Goal: Task Accomplishment & Management: Use online tool/utility

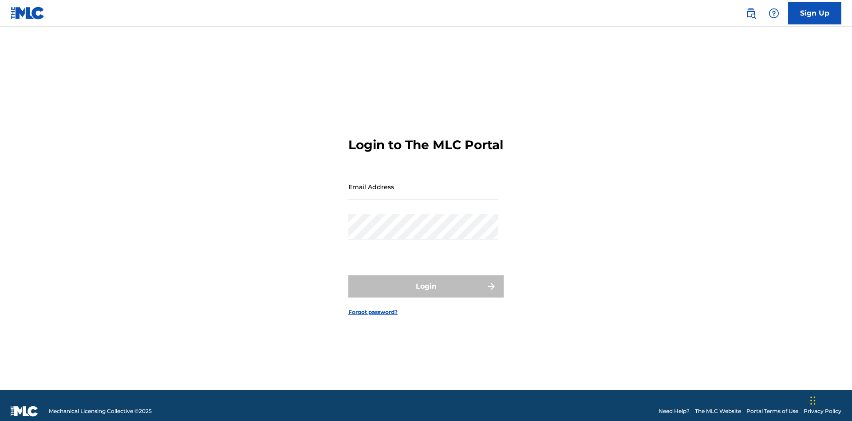
scroll to position [12, 0]
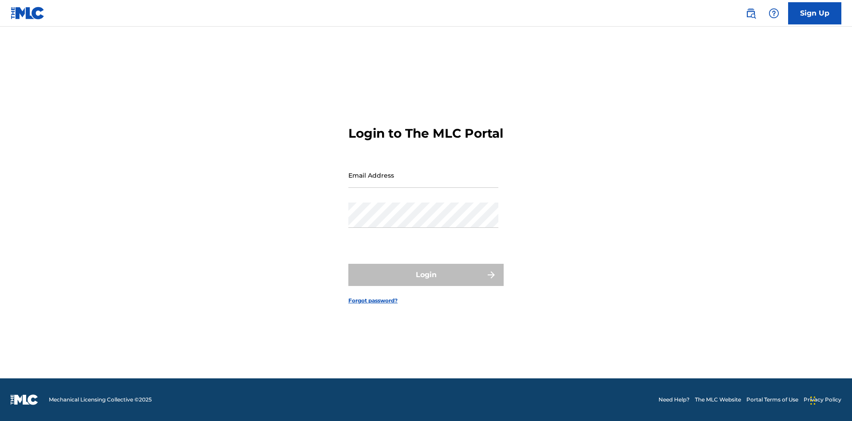
click at [423, 182] on input "Email Address" at bounding box center [423, 174] width 150 height 25
type input "[EMAIL_ADDRESS][DOMAIN_NAME]"
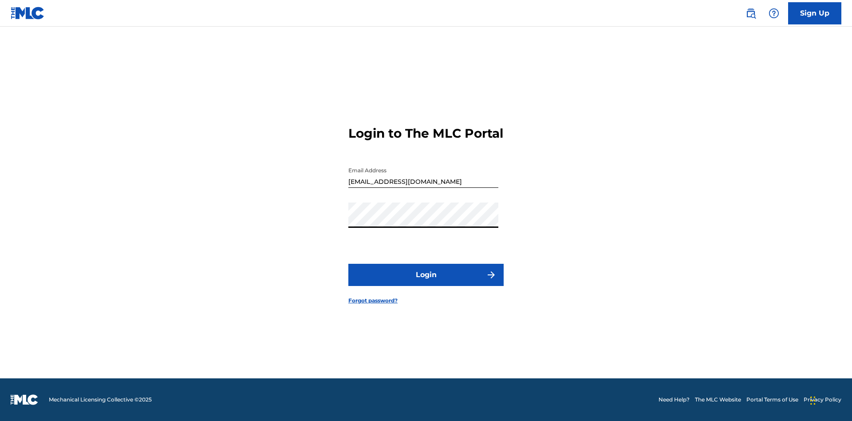
click at [426, 282] on button "Login" at bounding box center [425, 275] width 155 height 22
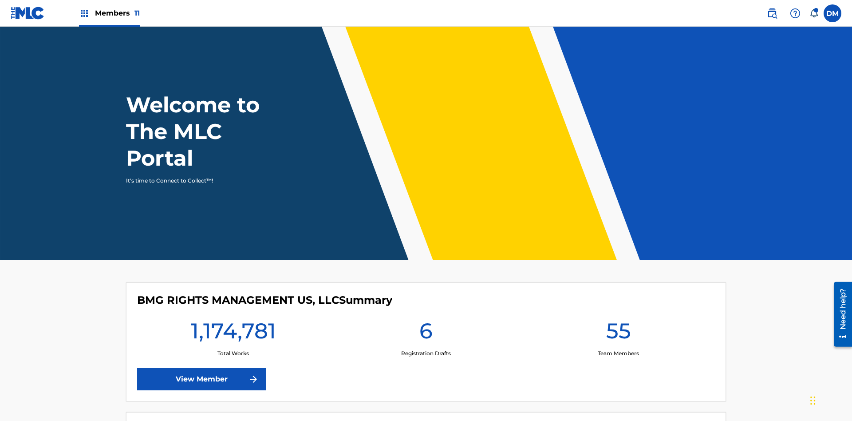
click at [109, 13] on span "Members 11" at bounding box center [117, 13] width 45 height 10
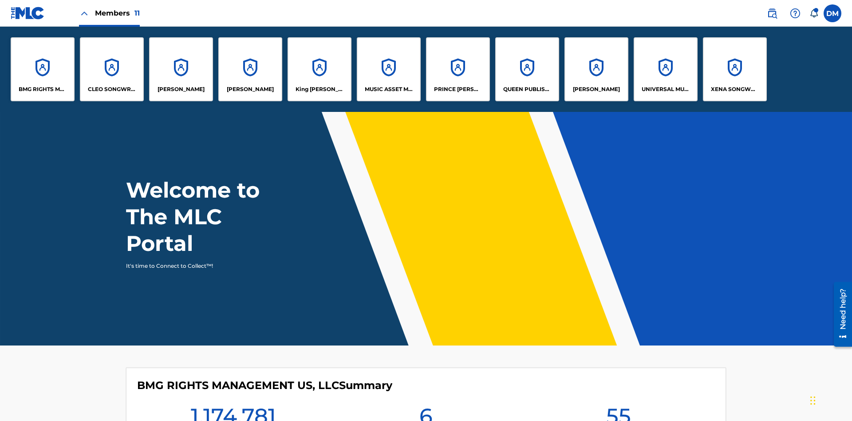
scroll to position [32, 0]
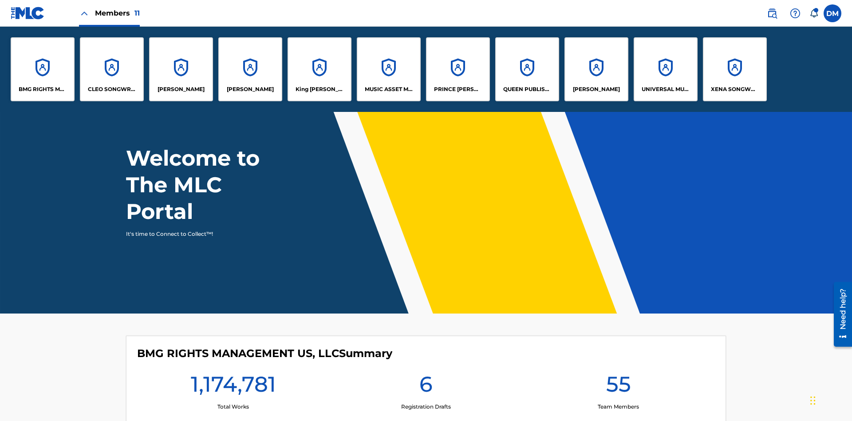
click at [319, 89] on p "King [PERSON_NAME]" at bounding box center [320, 89] width 48 height 8
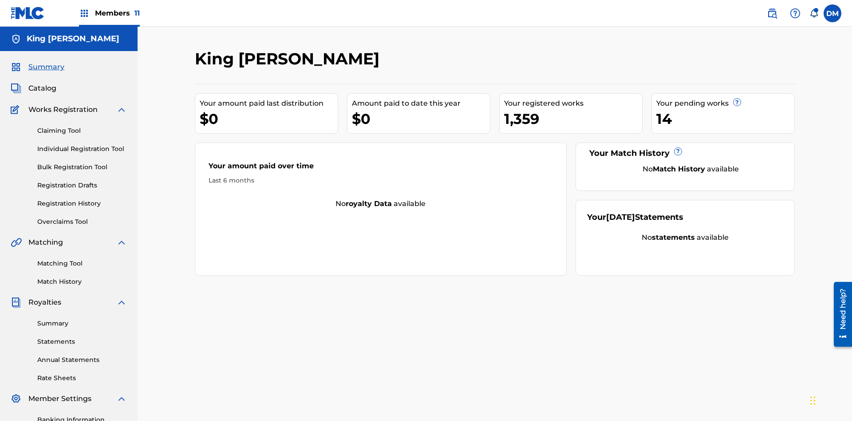
scroll to position [130, 0]
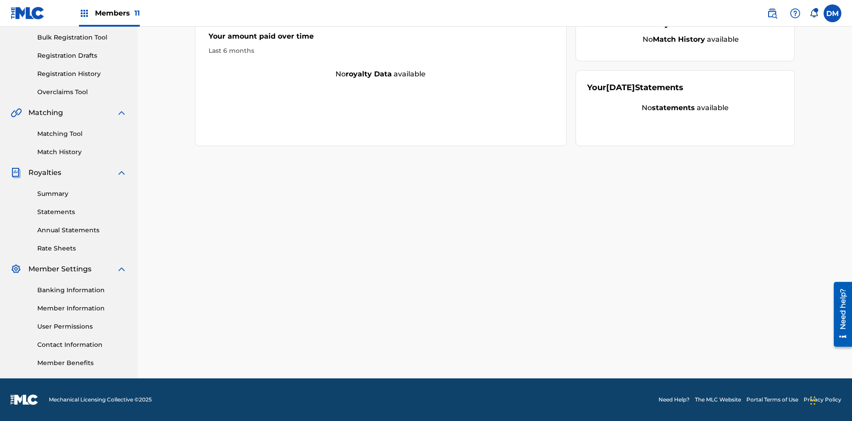
click at [82, 92] on link "Overclaims Tool" at bounding box center [82, 91] width 90 height 9
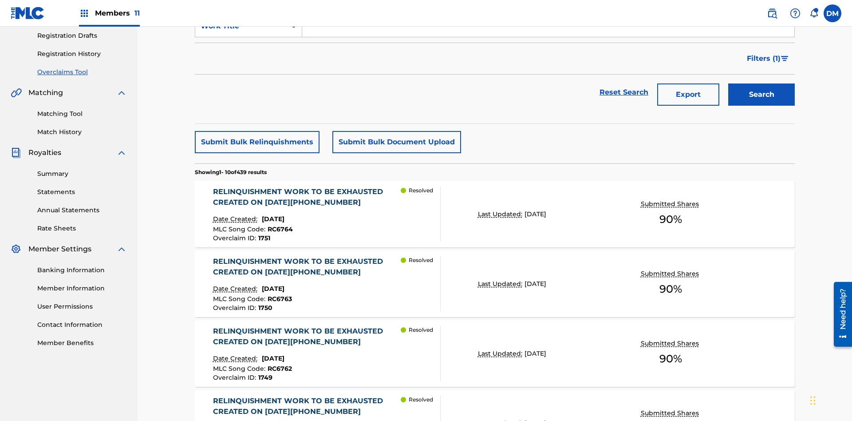
click at [763, 59] on span "Filters ( 1 )" at bounding box center [764, 58] width 34 height 11
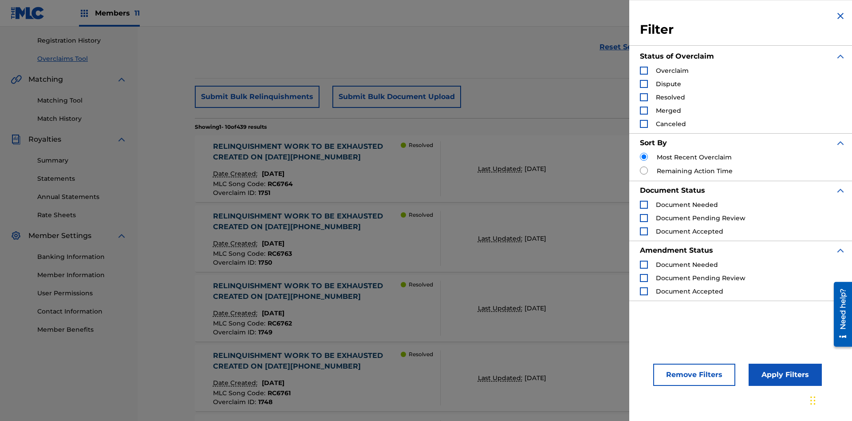
click at [644, 71] on div "Search Form" at bounding box center [644, 71] width 8 height 8
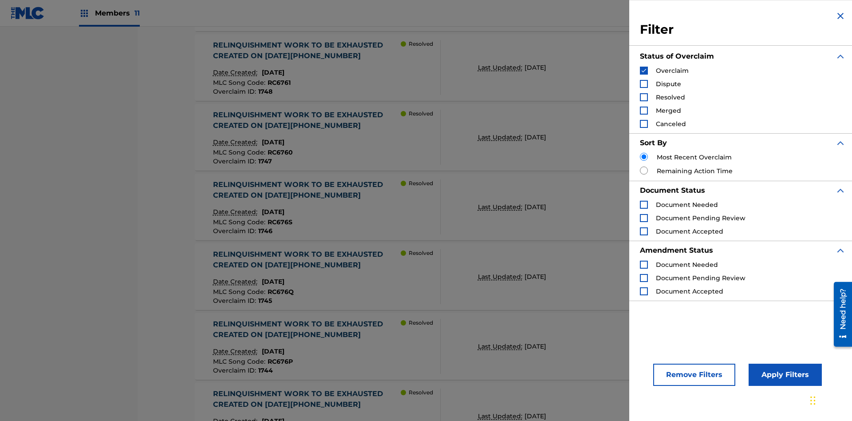
click at [784, 374] on button "Apply Filters" at bounding box center [785, 374] width 73 height 22
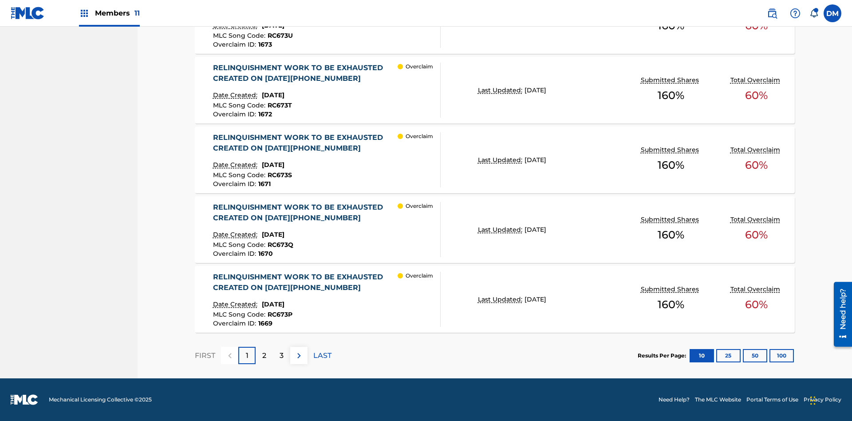
click at [781, 355] on button "100" at bounding box center [781, 355] width 24 height 13
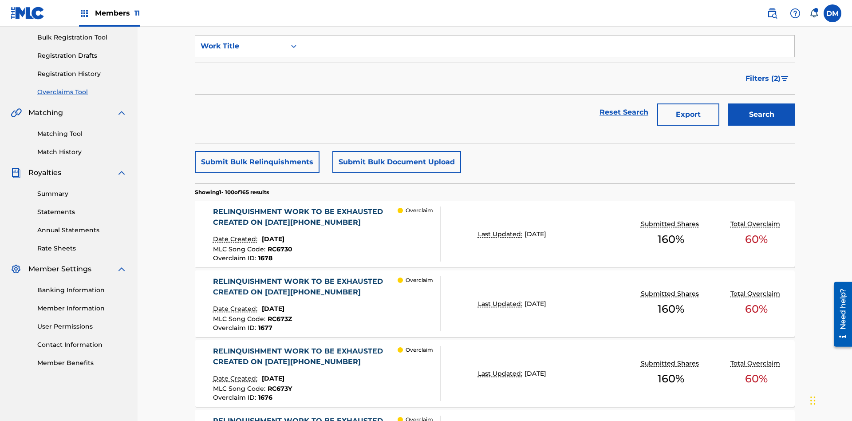
scroll to position [227, 0]
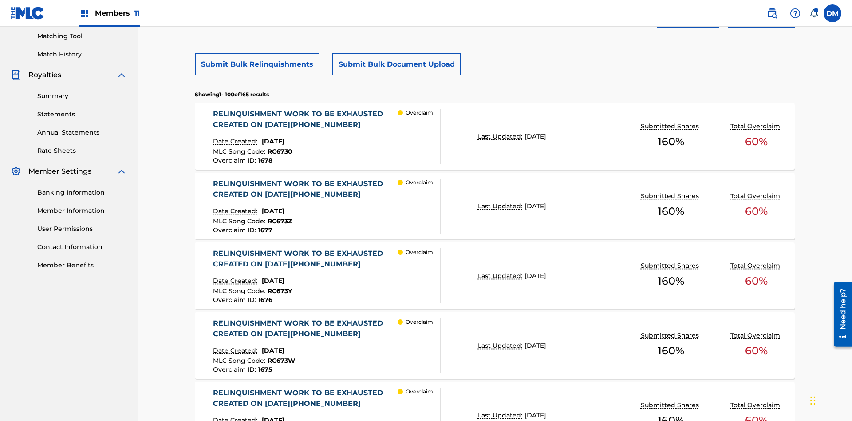
click at [256, 64] on button "Submit Bulk Relinquishments" at bounding box center [257, 64] width 125 height 22
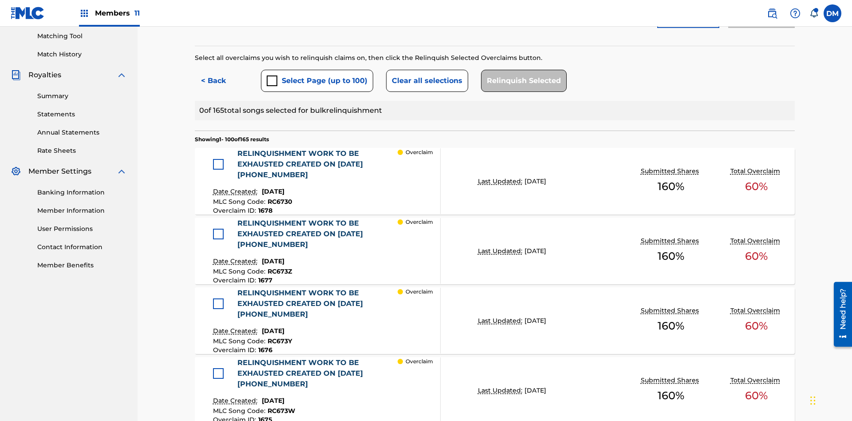
scroll to position [244, 0]
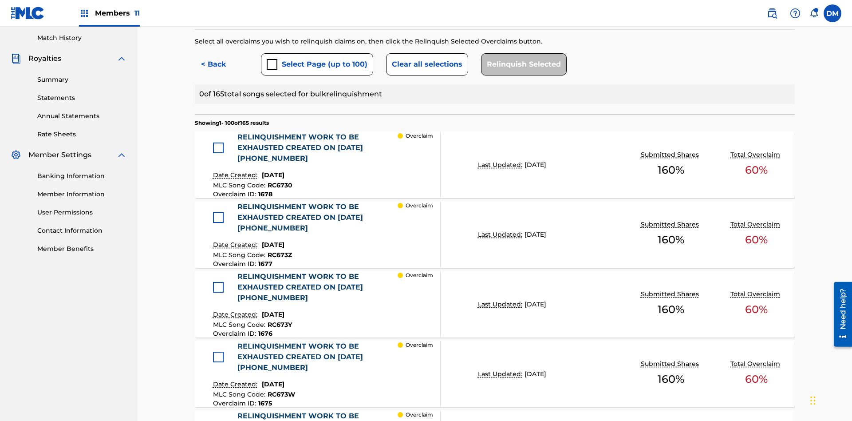
click at [316, 64] on button "Select Page (up to 100)" at bounding box center [317, 64] width 112 height 22
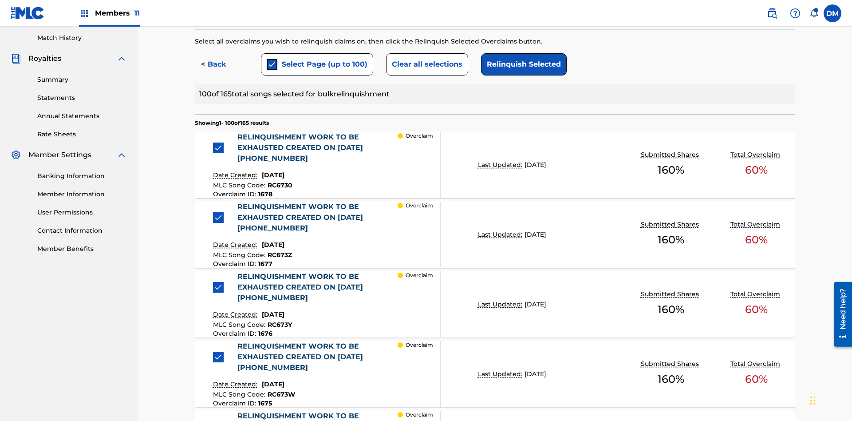
click at [426, 64] on button "Clear all selections" at bounding box center [427, 64] width 82 height 22
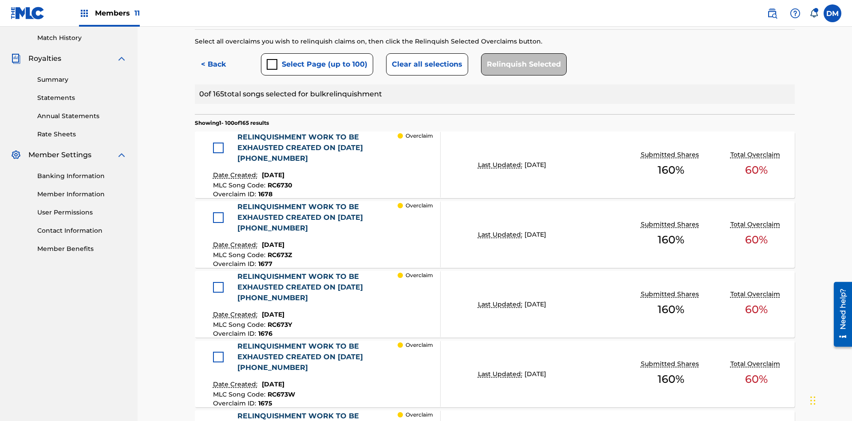
scroll to position [190, 0]
